Goal: Transaction & Acquisition: Purchase product/service

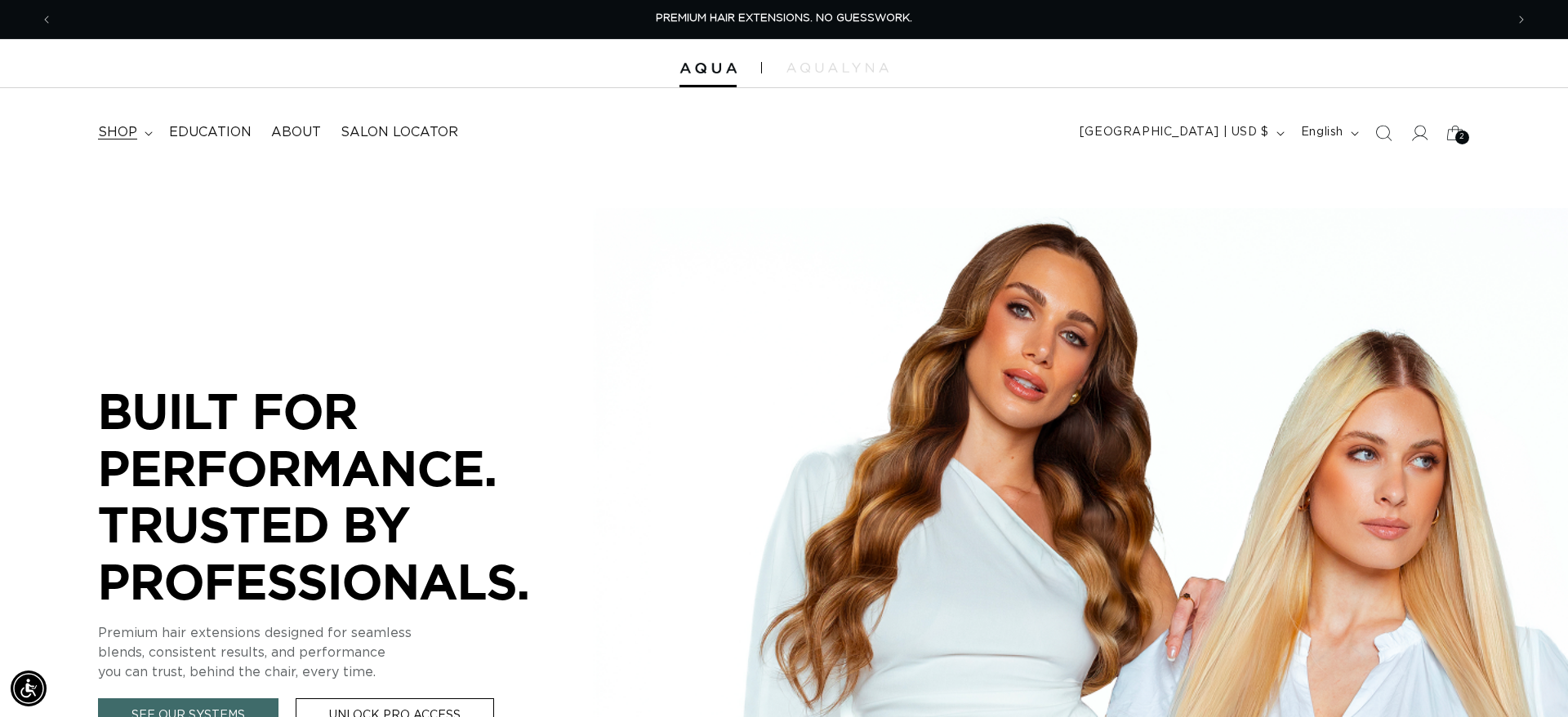
click at [134, 127] on span "shop" at bounding box center [117, 132] width 39 height 17
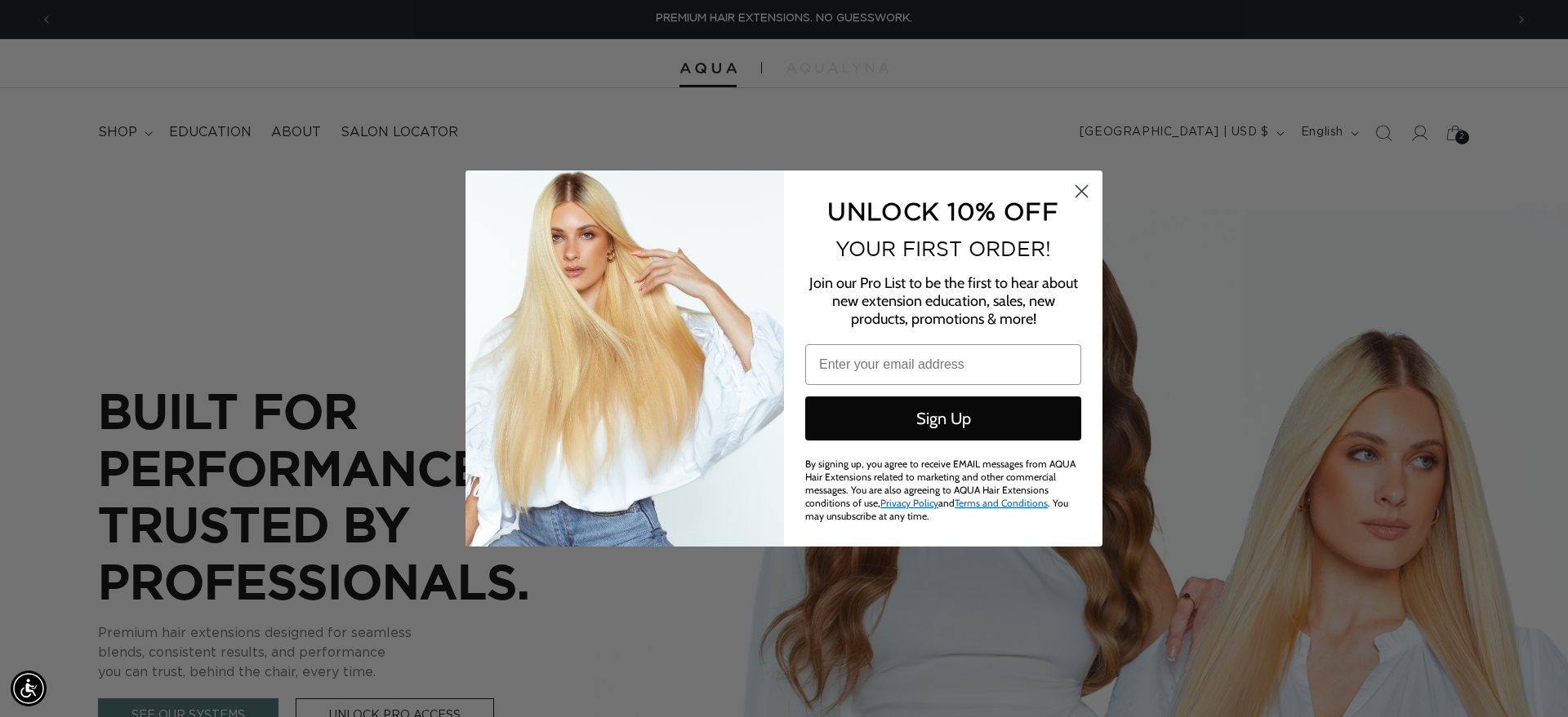
click at [1075, 198] on circle "Close dialog" at bounding box center [1082, 192] width 27 height 27
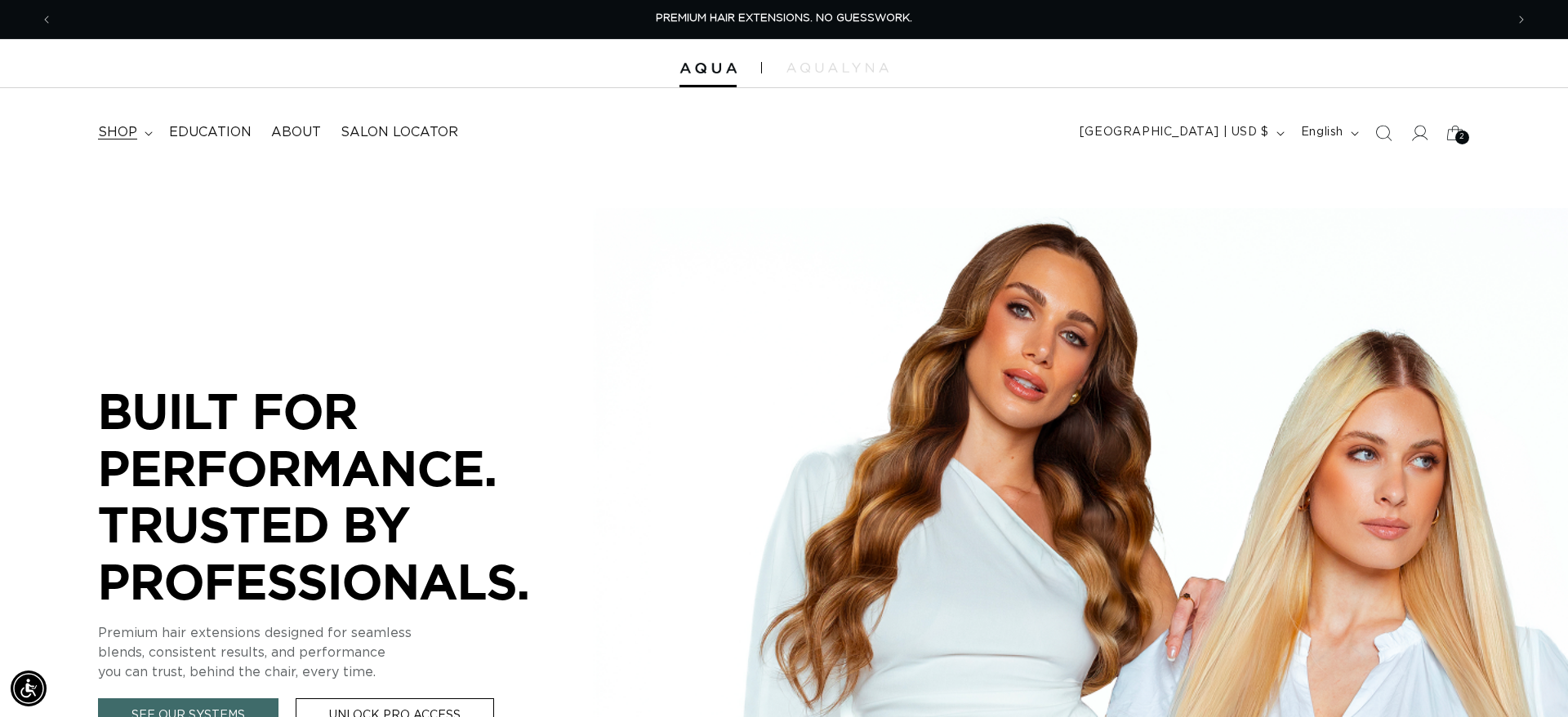
click at [137, 134] on summary "shop" at bounding box center [123, 133] width 71 height 37
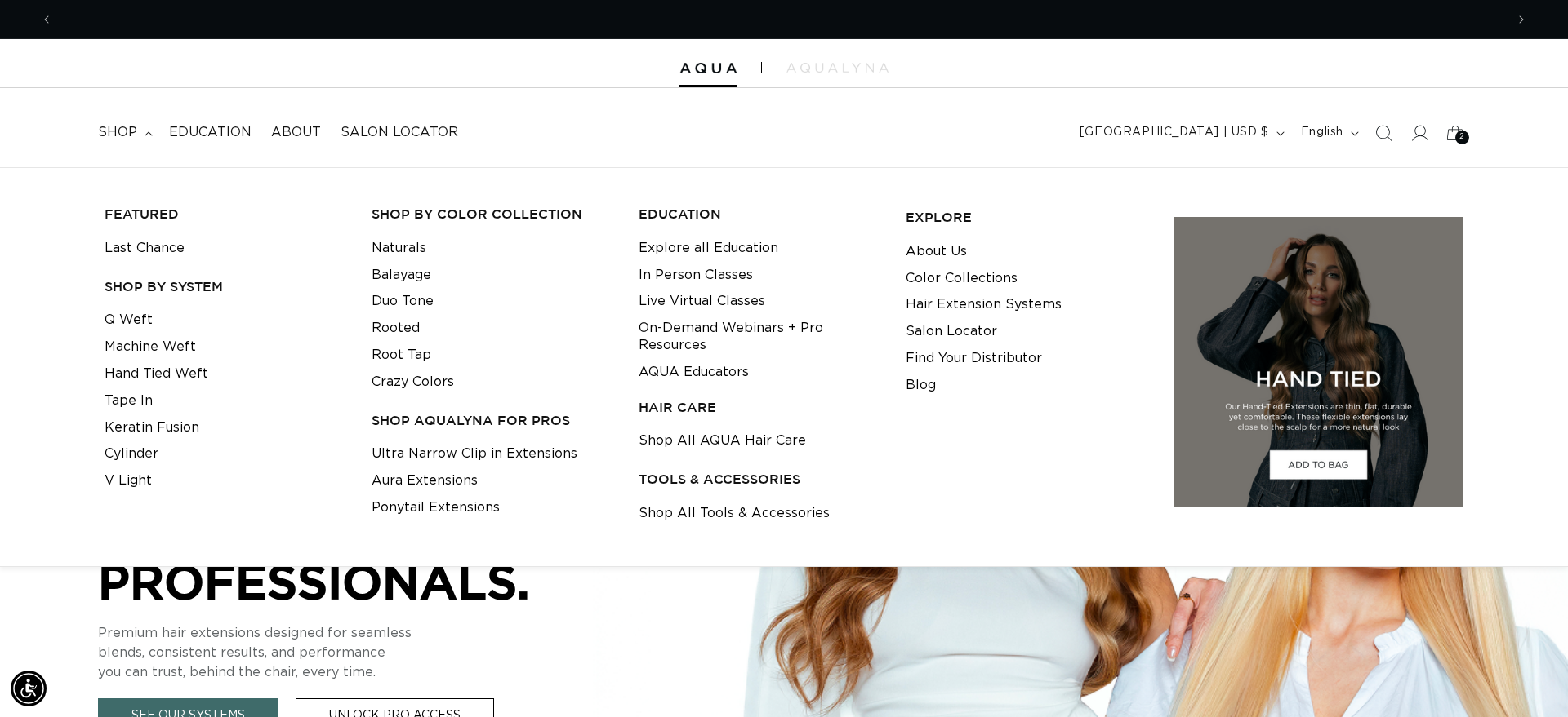
scroll to position [0, 1452]
click at [157, 347] on link "Machine Weft" at bounding box center [150, 347] width 91 height 27
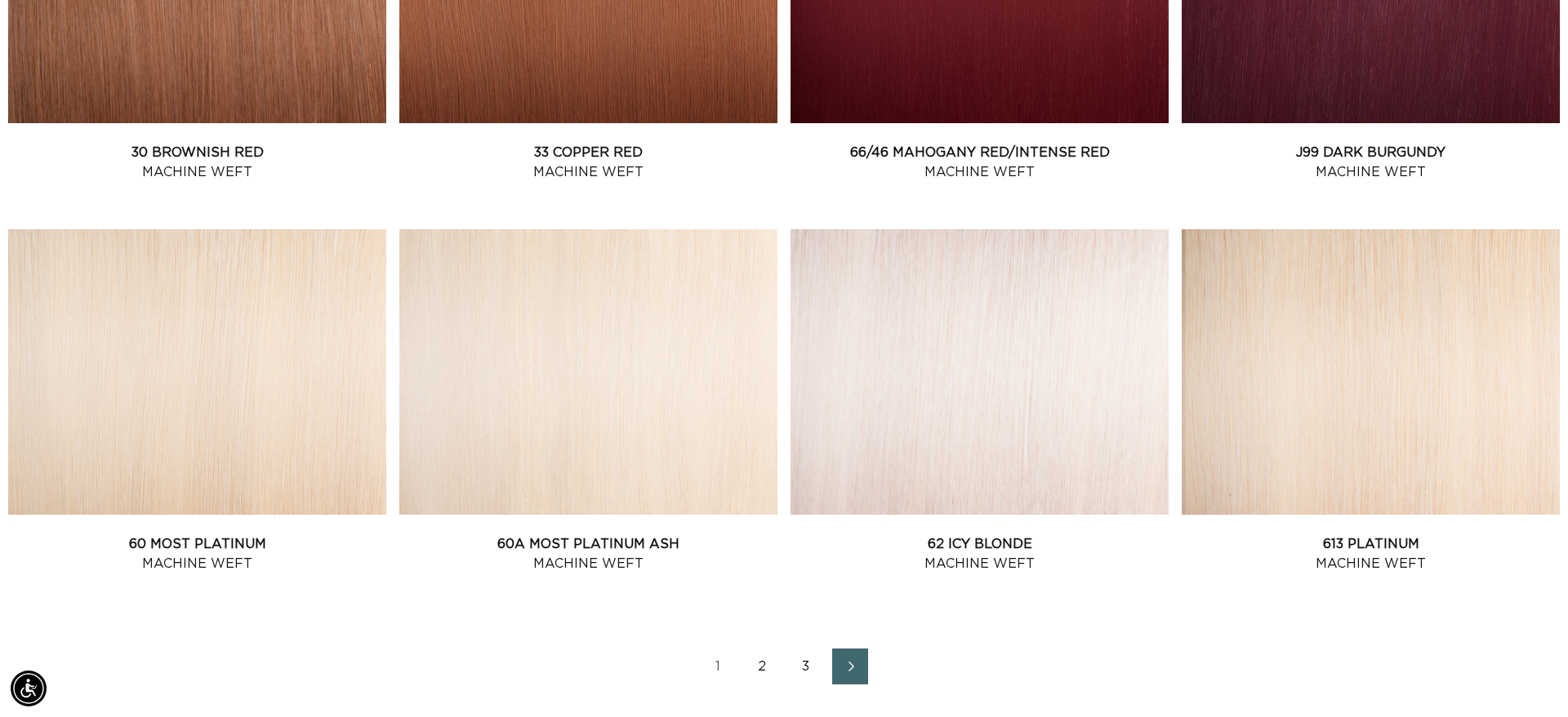
scroll to position [893, 0]
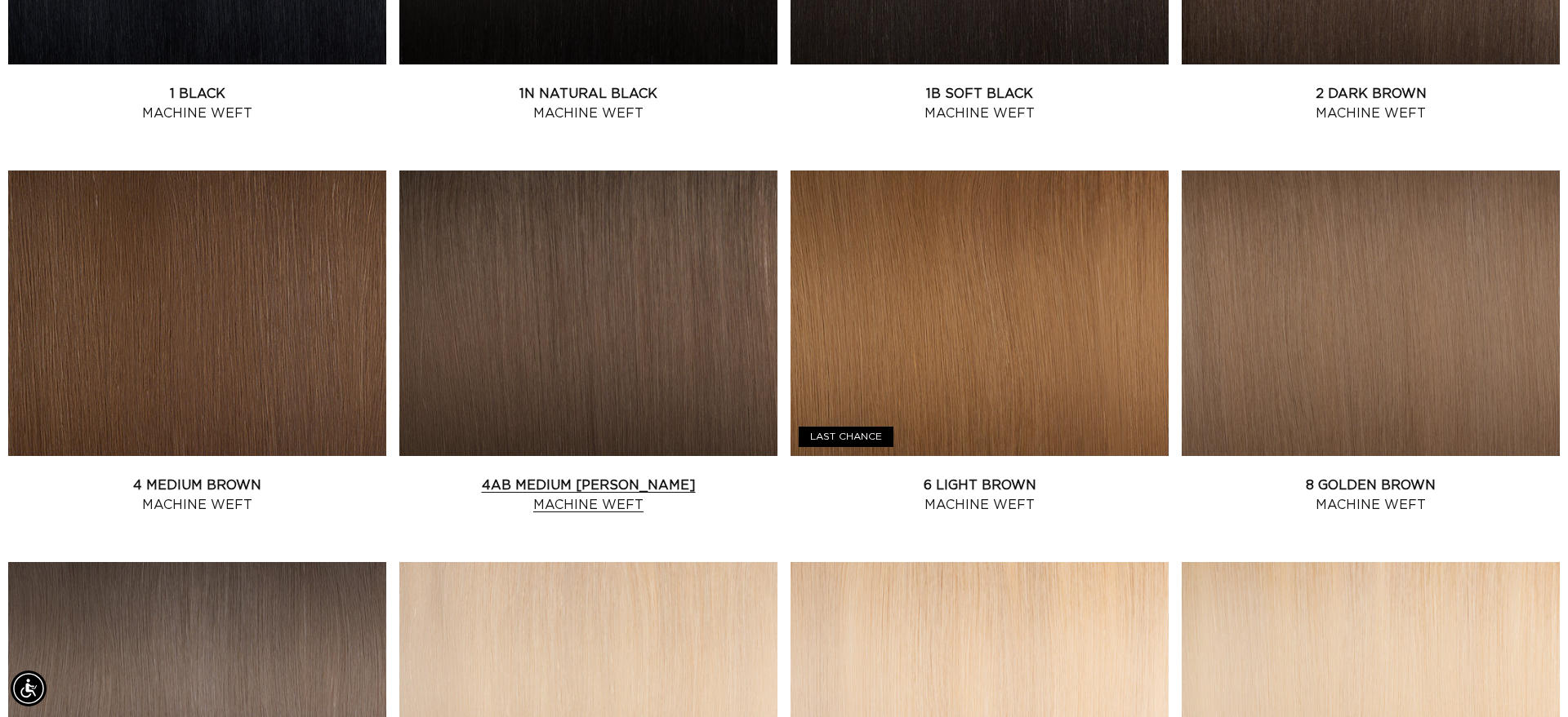
click at [534, 476] on link "4AB Medium Ash Brown Machine Weft" at bounding box center [589, 495] width 378 height 39
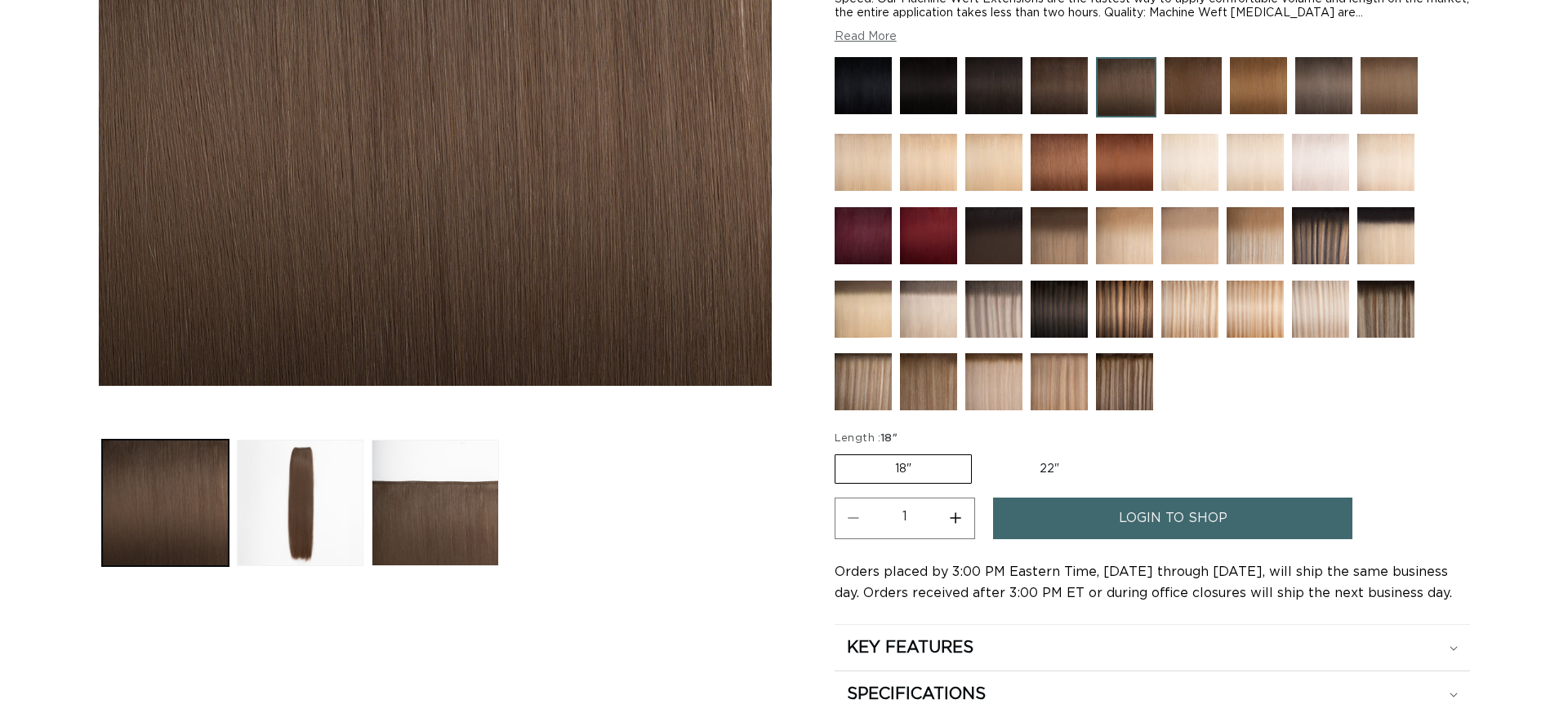
scroll to position [451, 0]
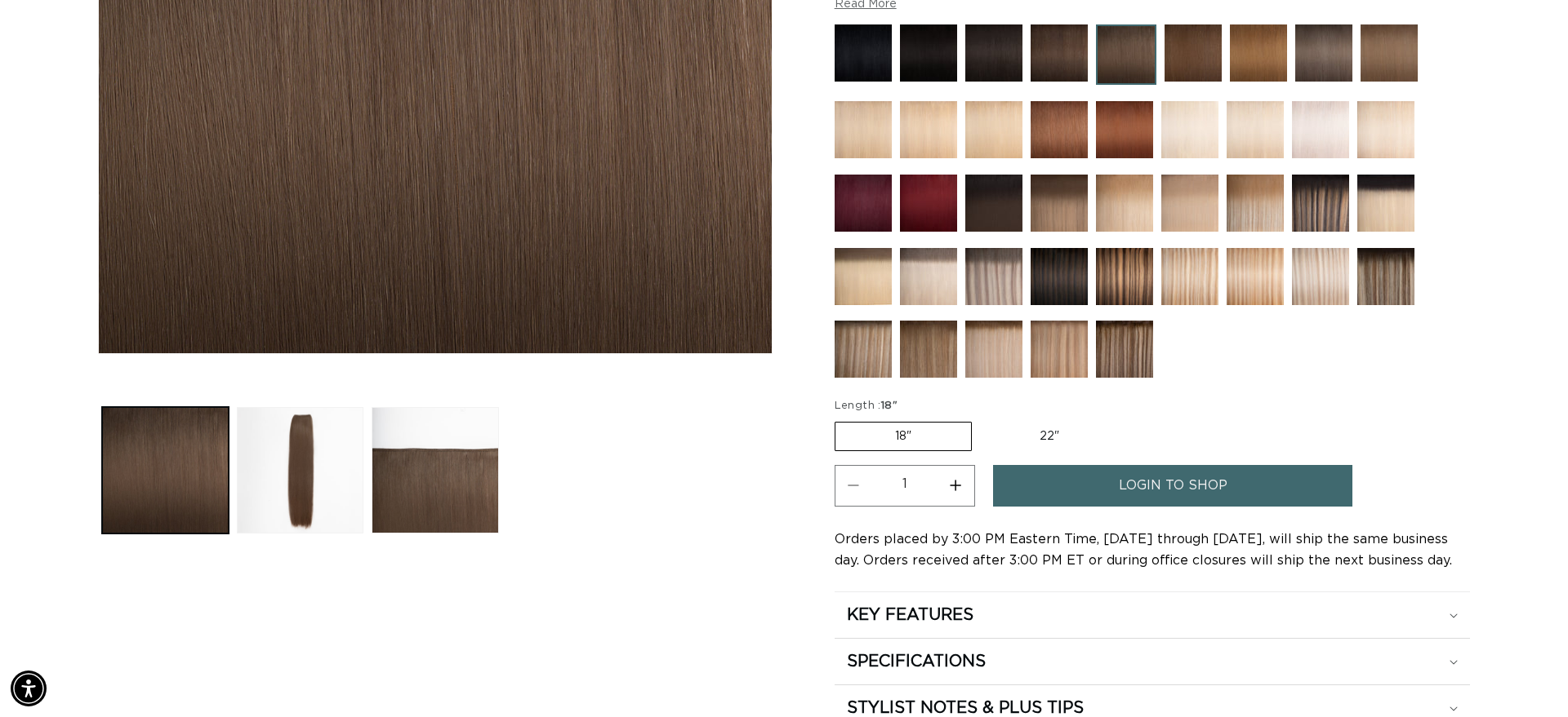
click at [907, 422] on label "18" Variant sold out or unavailable" at bounding box center [903, 436] width 137 height 29
click at [840, 418] on input "18" Variant sold out or unavailable" at bounding box center [839, 418] width 1 height 1
drag, startPoint x: 1017, startPoint y: 382, endPoint x: 904, endPoint y: 383, distance: 113.0
click at [898, 398] on fieldset "Length : 18" 18" Variant sold out or unavailable 22" Variant sold out or unavai…" at bounding box center [1014, 425] width 359 height 54
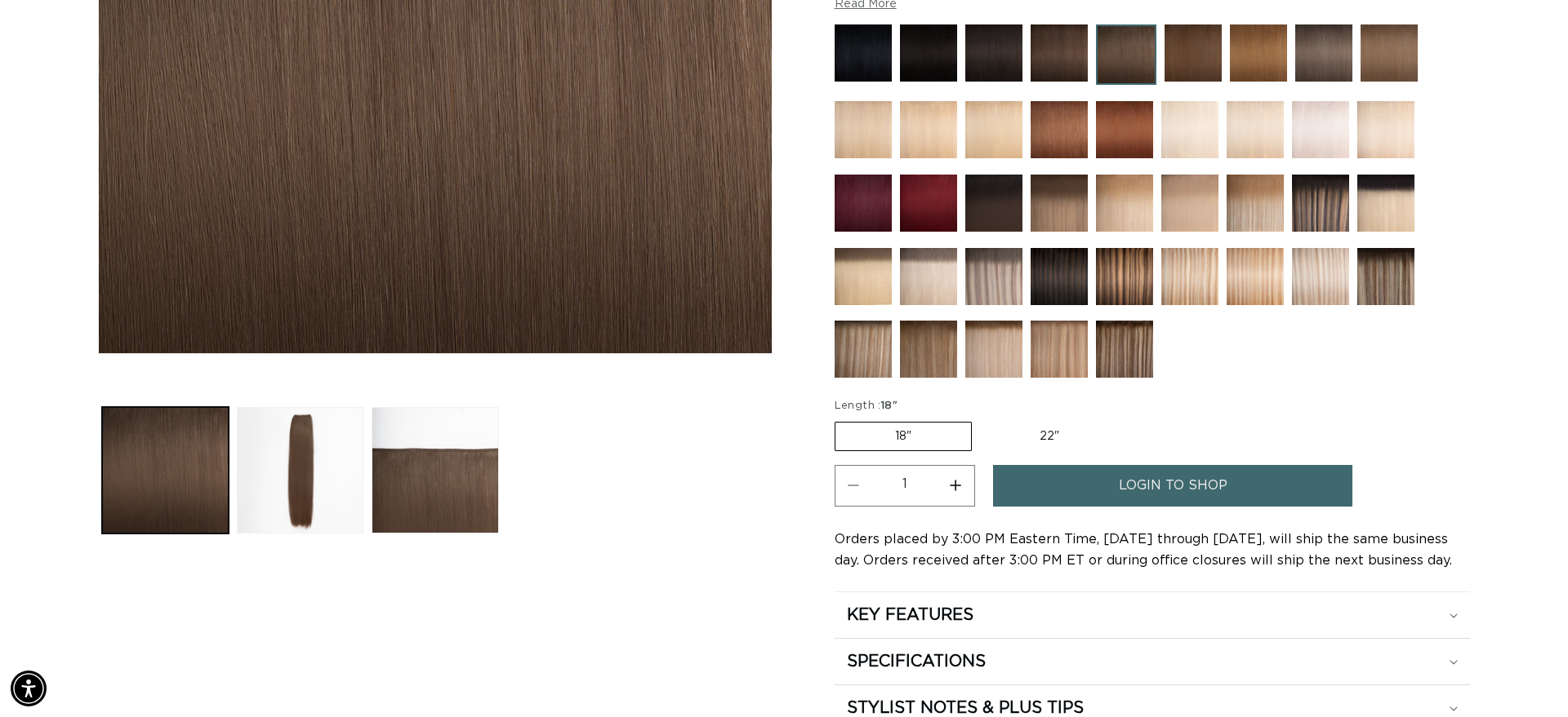
click at [1033, 423] on label "22" Variant sold out or unavailable" at bounding box center [1049, 436] width 139 height 28
click at [980, 418] on input "22" Variant sold out or unavailable" at bounding box center [979, 418] width 1 height 1
radio input "true"
click at [955, 423] on label "18" Variant sold out or unavailable" at bounding box center [902, 436] width 136 height 28
click at [840, 418] on input "18" Variant sold out or unavailable" at bounding box center [839, 418] width 1 height 1
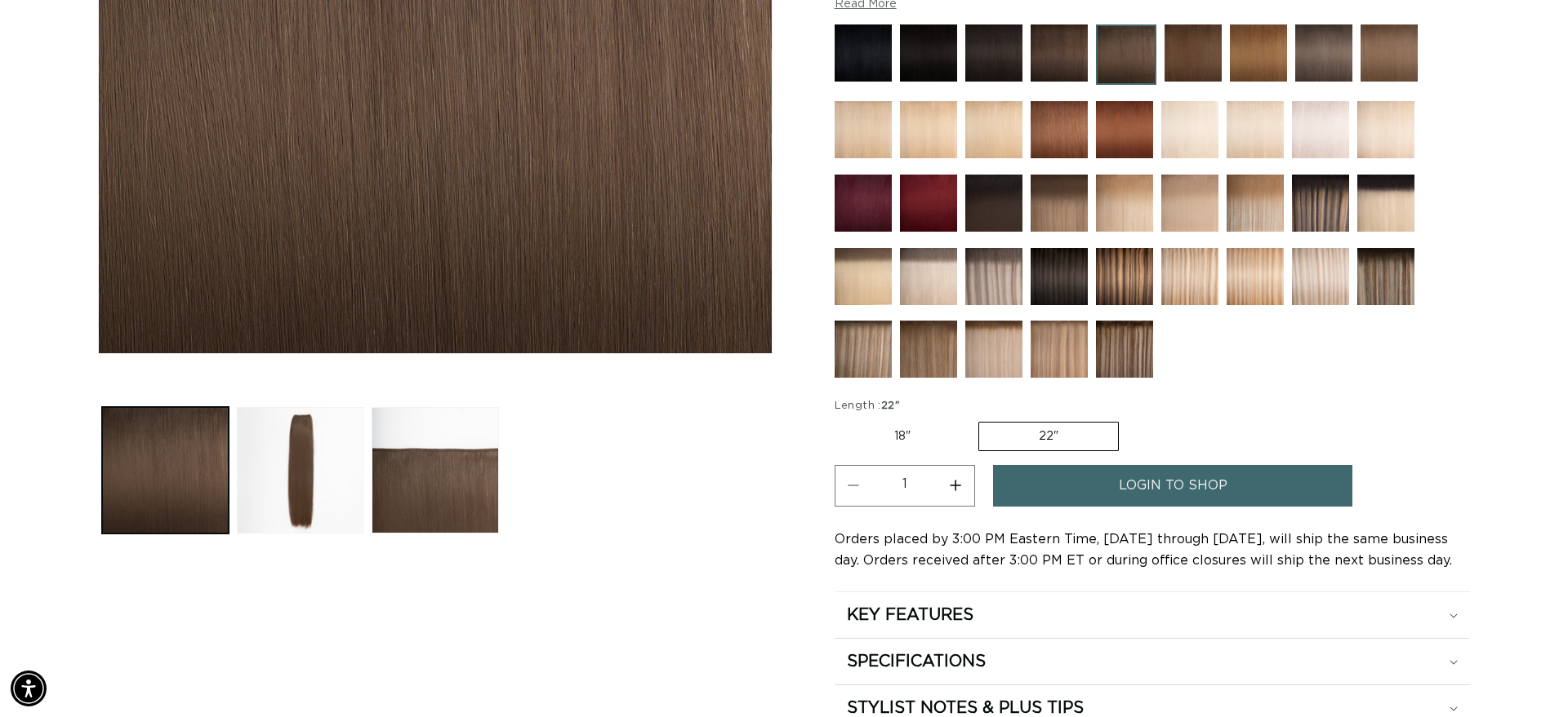
radio input "true"
click at [1128, 248] on img at bounding box center [1124, 277] width 57 height 57
